Goal: Task Accomplishment & Management: Use online tool/utility

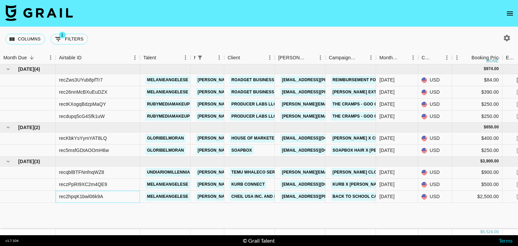
click at [109, 197] on div "rec2hpqK1bwl06k9A" at bounding box center [98, 197] width 84 height 12
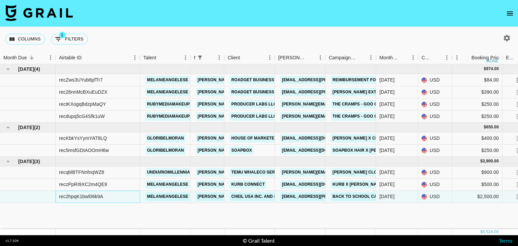
click at [109, 197] on div "rec2hpqK1bwl06k9A" at bounding box center [98, 197] width 84 height 12
drag, startPoint x: 60, startPoint y: 196, endPoint x: 104, endPoint y: 196, distance: 44.2
click at [104, 196] on div "rec2hpqK1bwl06k9A" at bounding box center [98, 197] width 84 height 12
click at [58, 198] on div "rec2hpqK1bwl06k9A" at bounding box center [98, 197] width 84 height 12
drag, startPoint x: 58, startPoint y: 196, endPoint x: 107, endPoint y: 196, distance: 48.9
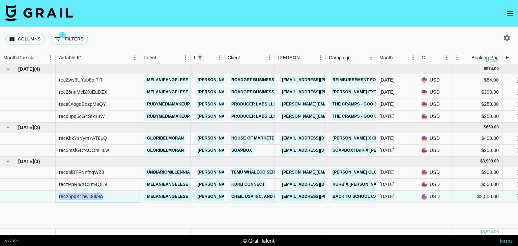
click at [107, 196] on div "rec2hpqK1bwl06k9A" at bounding box center [98, 197] width 84 height 12
copy div "rec2hpqK1bwl06k9A"
drag, startPoint x: 59, startPoint y: 139, endPoint x: 115, endPoint y: 136, distance: 55.4
click at [115, 136] on div "recKbkYsYymYAT8LQ" at bounding box center [98, 138] width 84 height 12
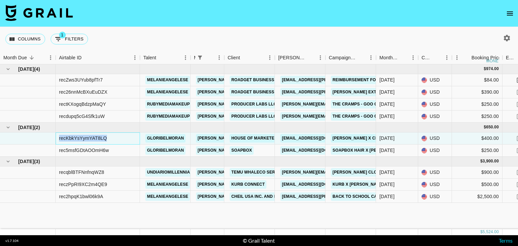
copy div "recKbkYsYymYAT8LQ"
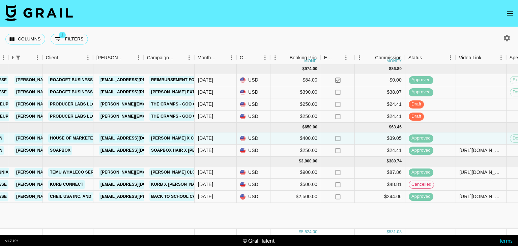
scroll to position [0, 182]
click at [161, 38] on div "Columns 1 Filters + Booking" at bounding box center [259, 39] width 518 height 24
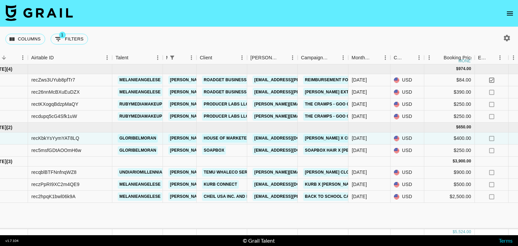
scroll to position [0, 0]
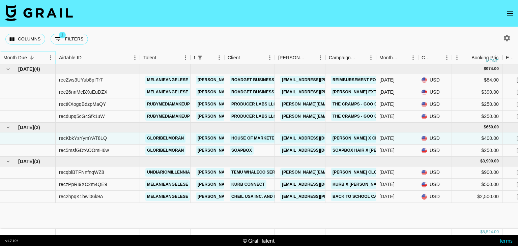
click at [28, 57] on button "Sort" at bounding box center [31, 57] width 9 height 9
